Goal: Transaction & Acquisition: Download file/media

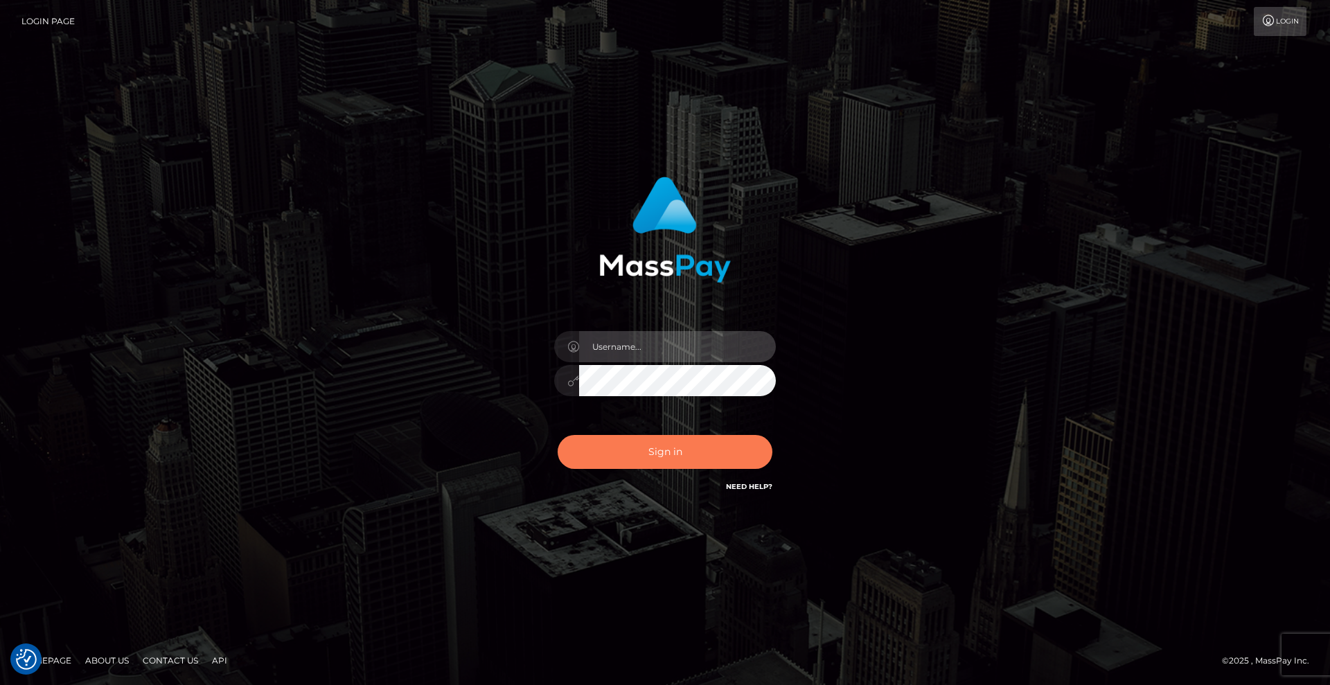
type input "[DEMOGRAPHIC_DATA]"
click at [723, 450] on button "Sign in" at bounding box center [665, 452] width 215 height 34
type input "[DEMOGRAPHIC_DATA]"
click at [667, 446] on button "Sign in" at bounding box center [665, 452] width 215 height 34
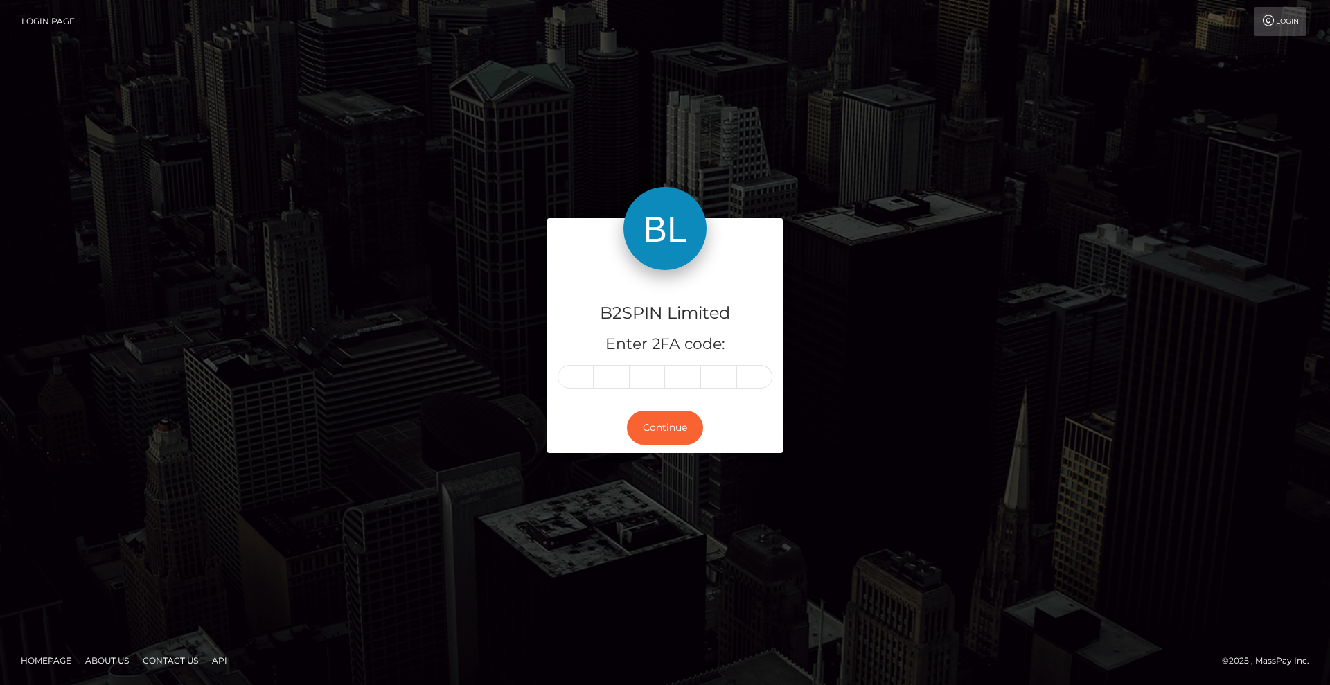
click at [389, 173] on div "B2SPIN Limited Enter 2FA code: Continue" at bounding box center [665, 342] width 1330 height 457
click at [581, 376] on input "text" at bounding box center [576, 377] width 36 height 24
type input "4"
type input "0"
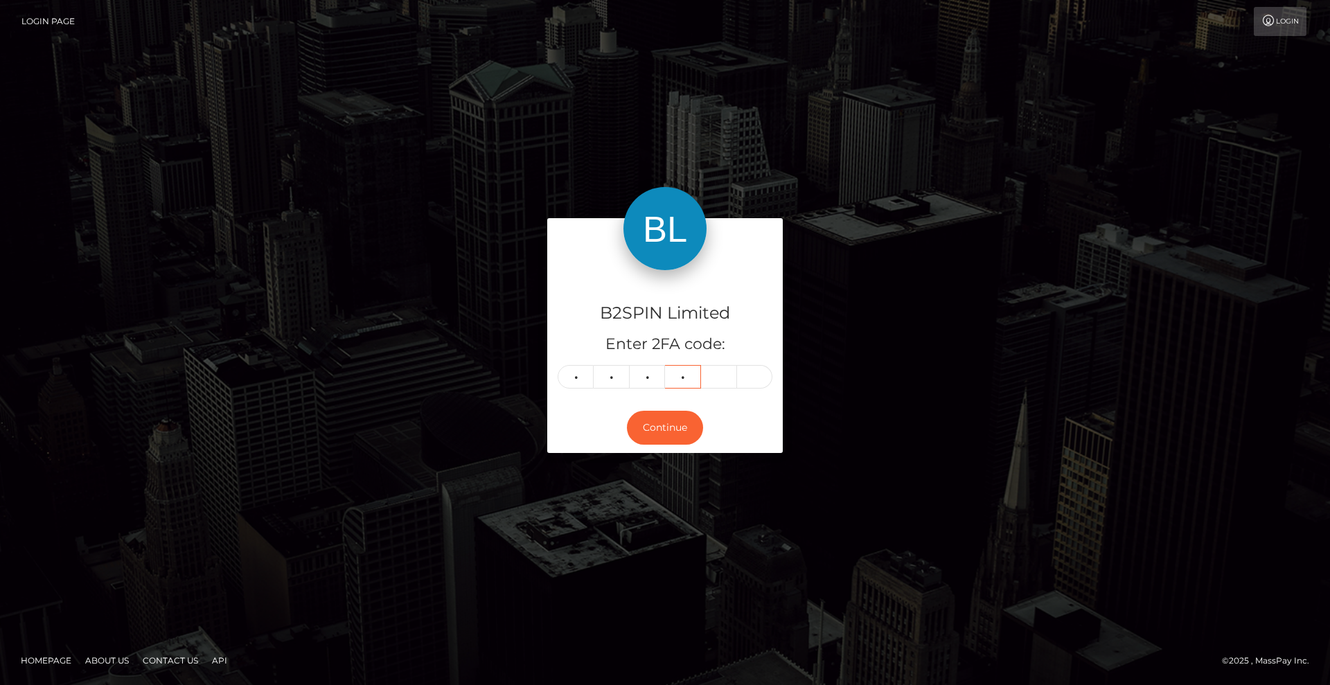
type input "6"
type input "4"
type input "6"
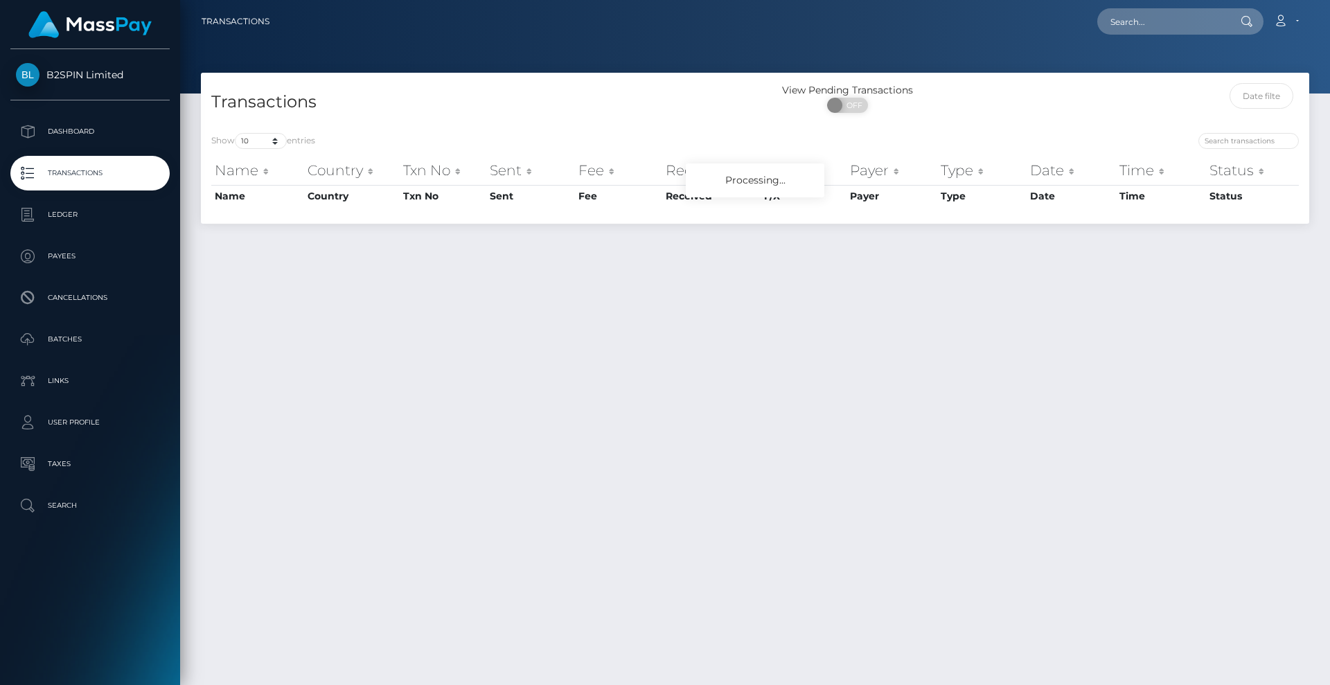
click at [852, 105] on span "OFF" at bounding box center [852, 105] width 35 height 15
checkbox input "true"
click at [271, 141] on select "10 25 50 100 250 500 1,000 3,500" at bounding box center [261, 141] width 52 height 16
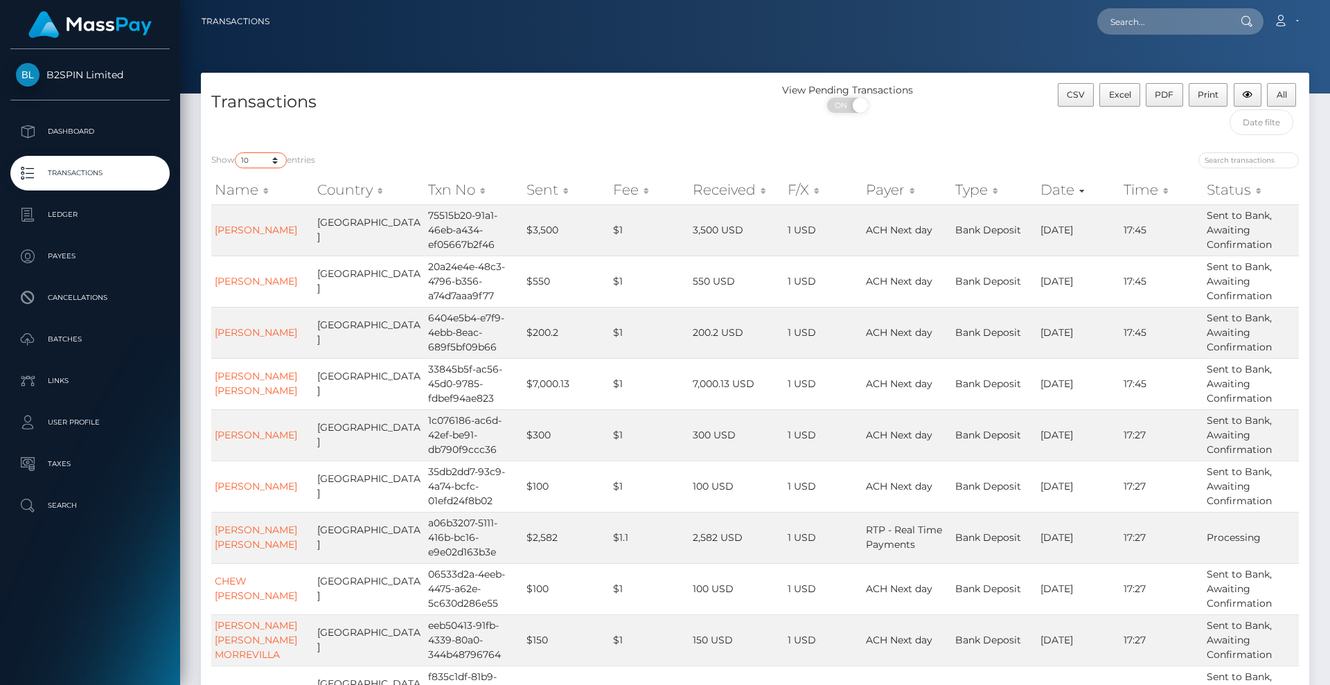
select select "3500"
click at [236, 152] on select "10 25 50 100 250 500 1,000 3,500" at bounding box center [261, 160] width 52 height 16
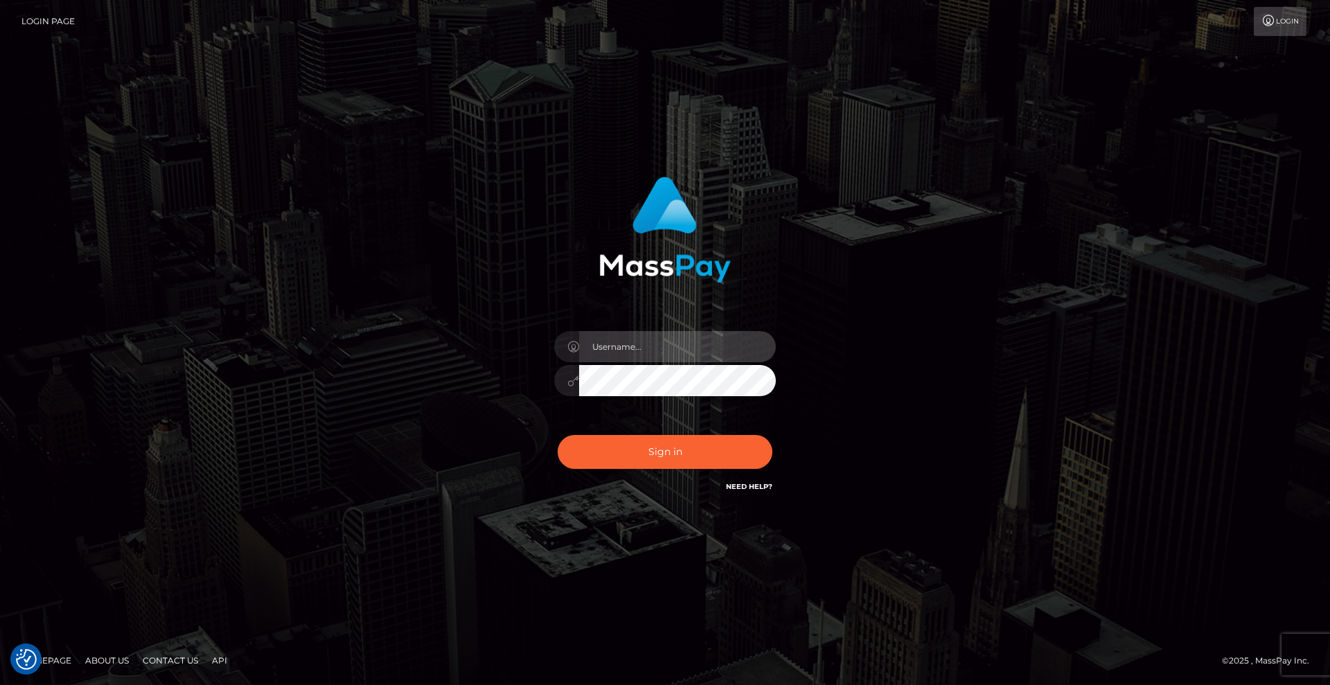
type input "Lady"
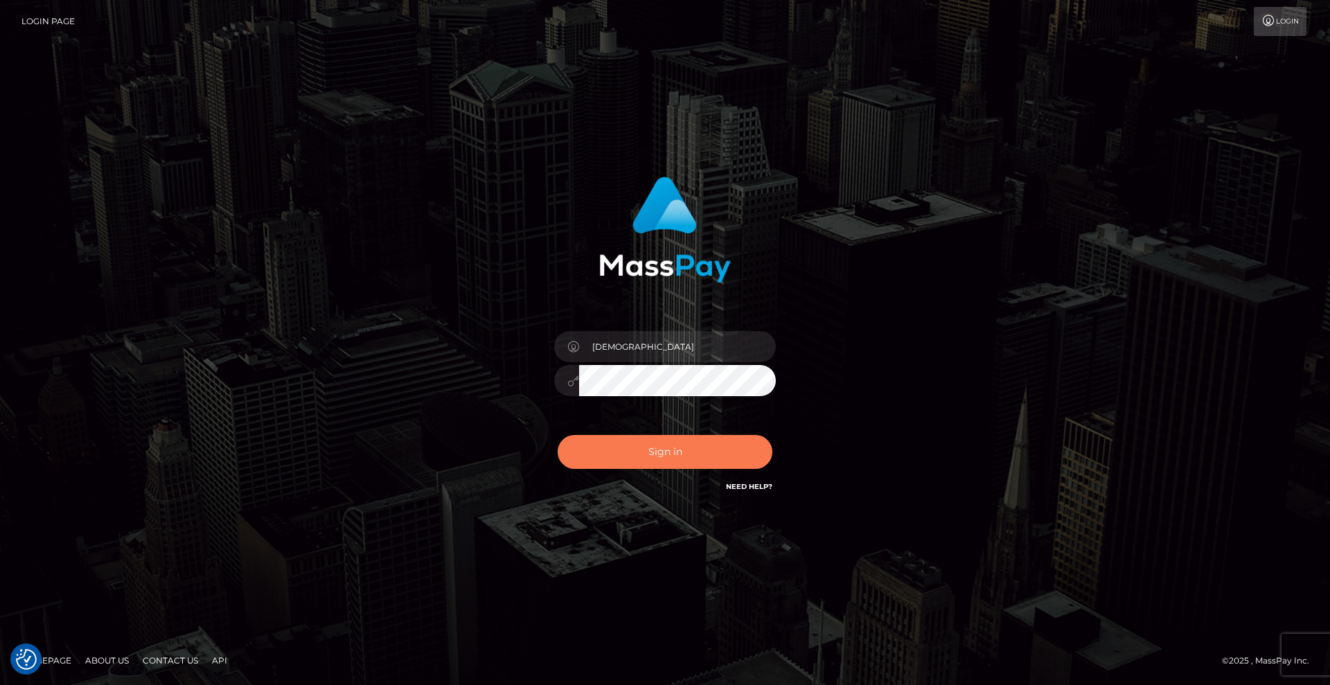
click at [680, 451] on button "Sign in" at bounding box center [665, 452] width 215 height 34
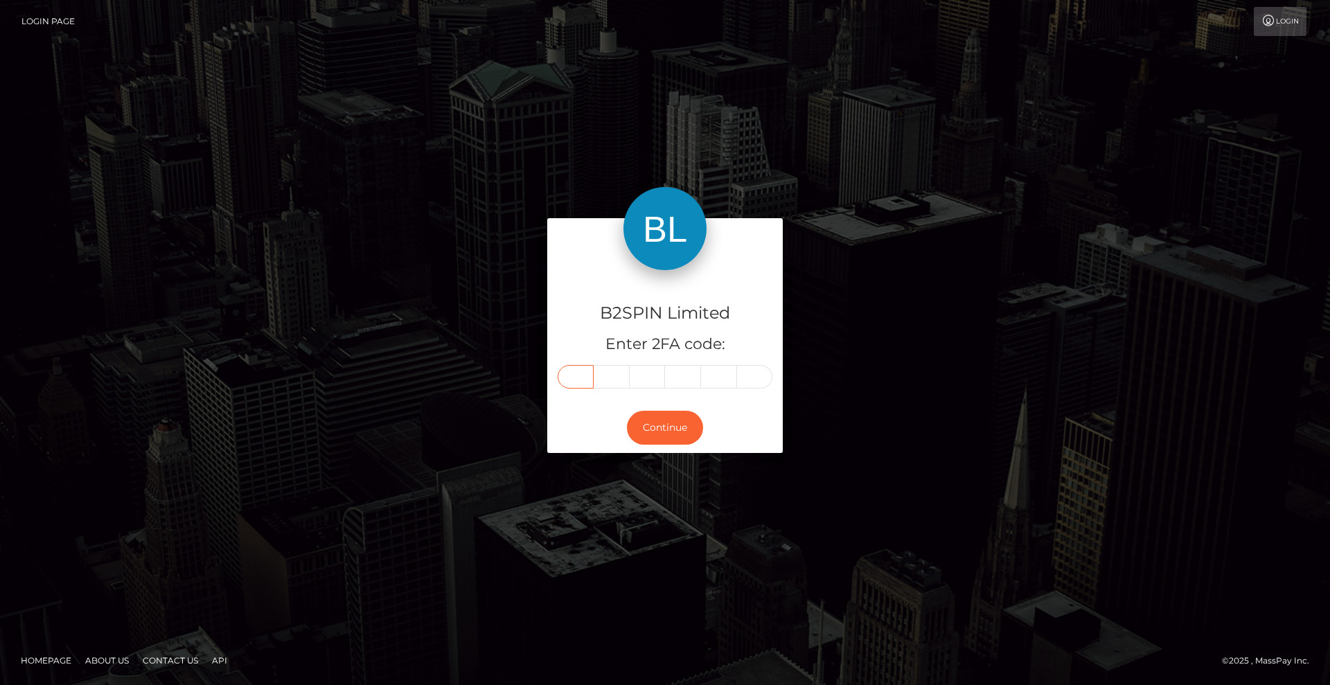
drag, startPoint x: 581, startPoint y: 378, endPoint x: 662, endPoint y: 372, distance: 80.6
click at [581, 378] on input "text" at bounding box center [576, 377] width 36 height 24
type input "5"
type input "6"
type input "7"
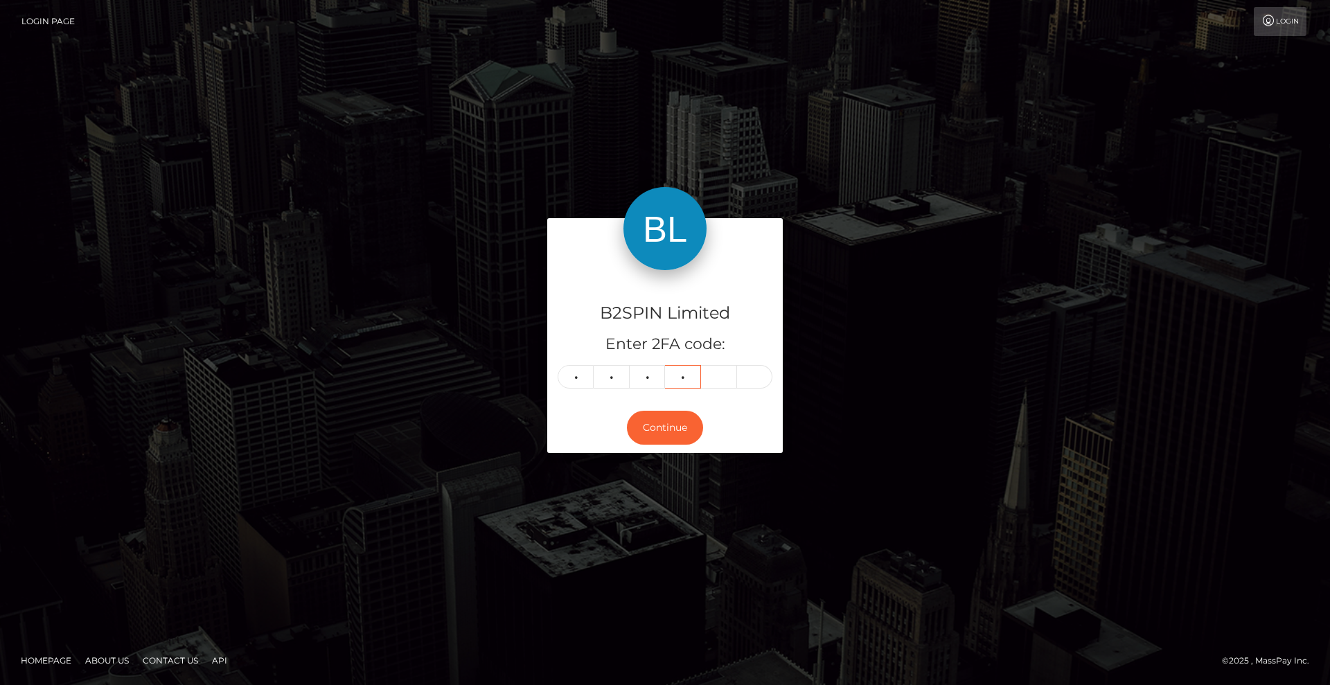
type input "5"
type input "6"
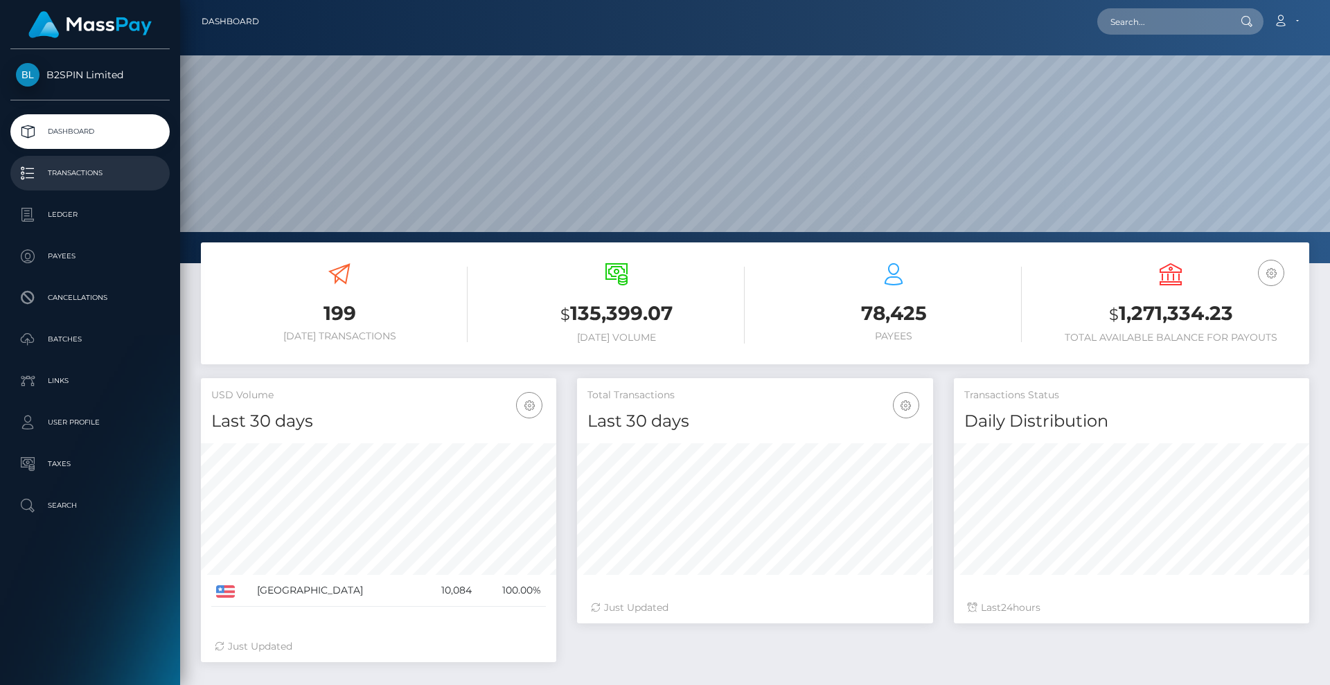
scroll to position [246, 356]
click at [98, 177] on p "Transactions" at bounding box center [90, 173] width 148 height 21
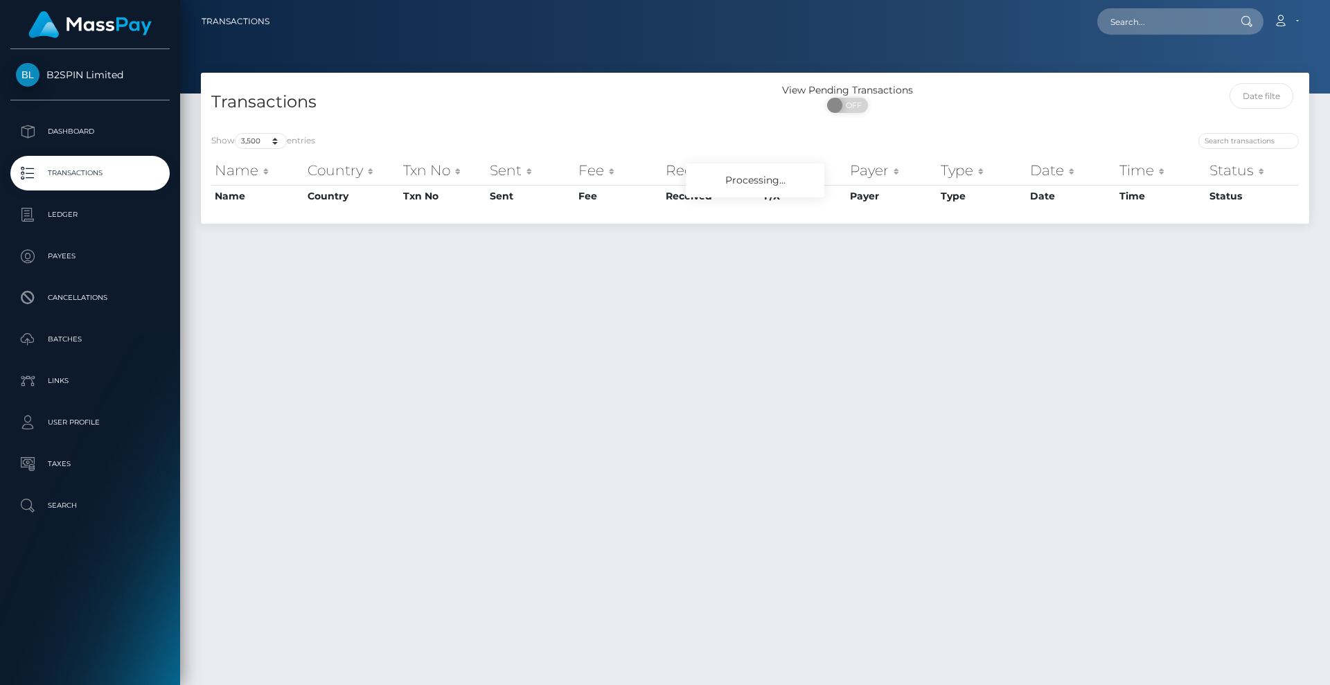
select select "3500"
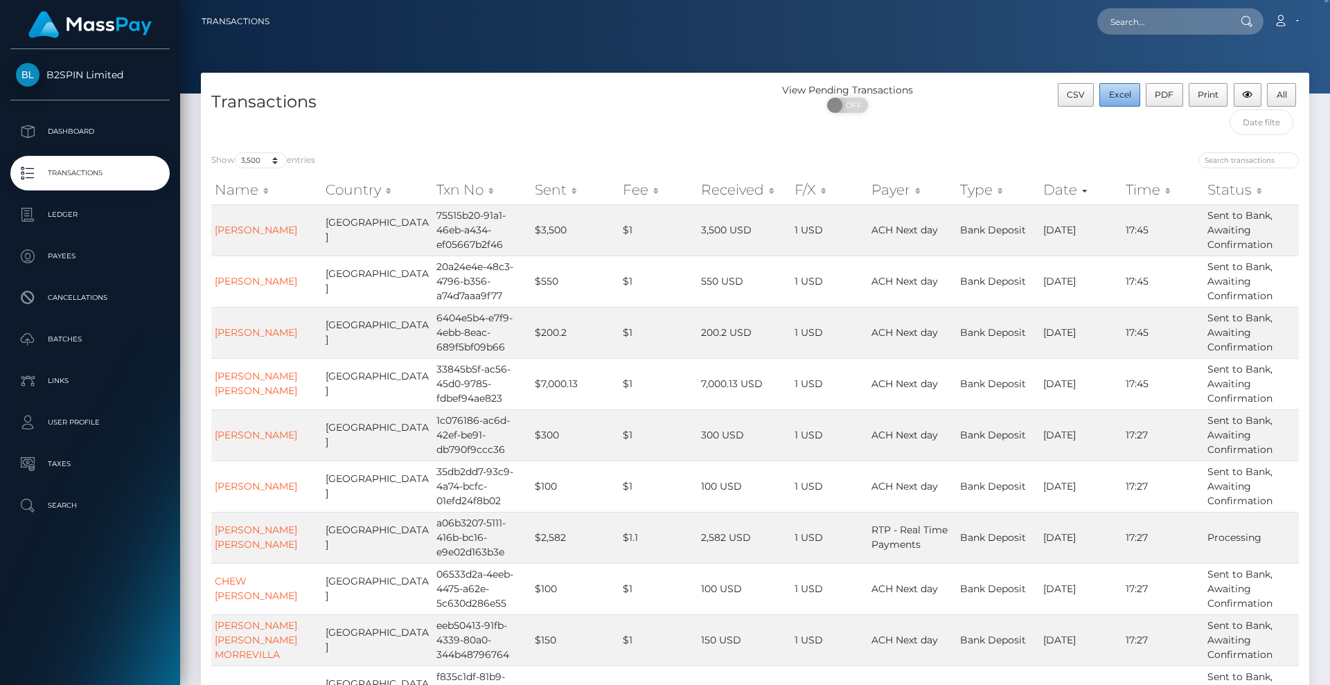
click at [1115, 99] on span "Excel" at bounding box center [1120, 94] width 22 height 10
